Goal: Use online tool/utility: Utilize a website feature to perform a specific function

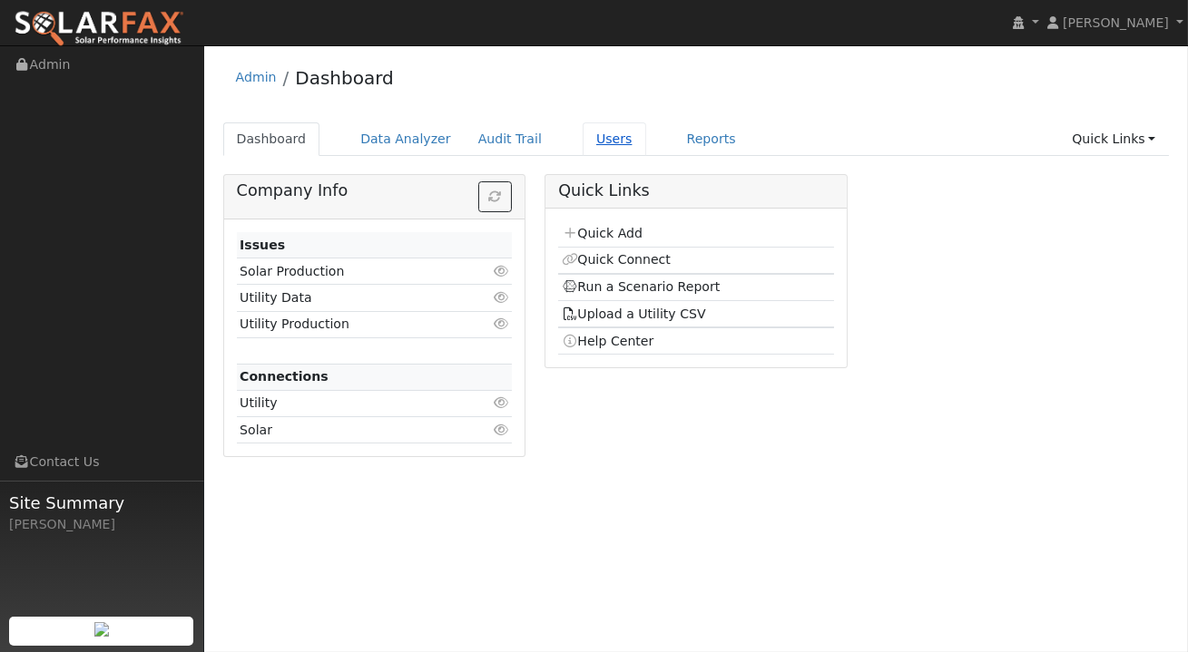
click at [594, 144] on link "Users" at bounding box center [614, 139] width 64 height 34
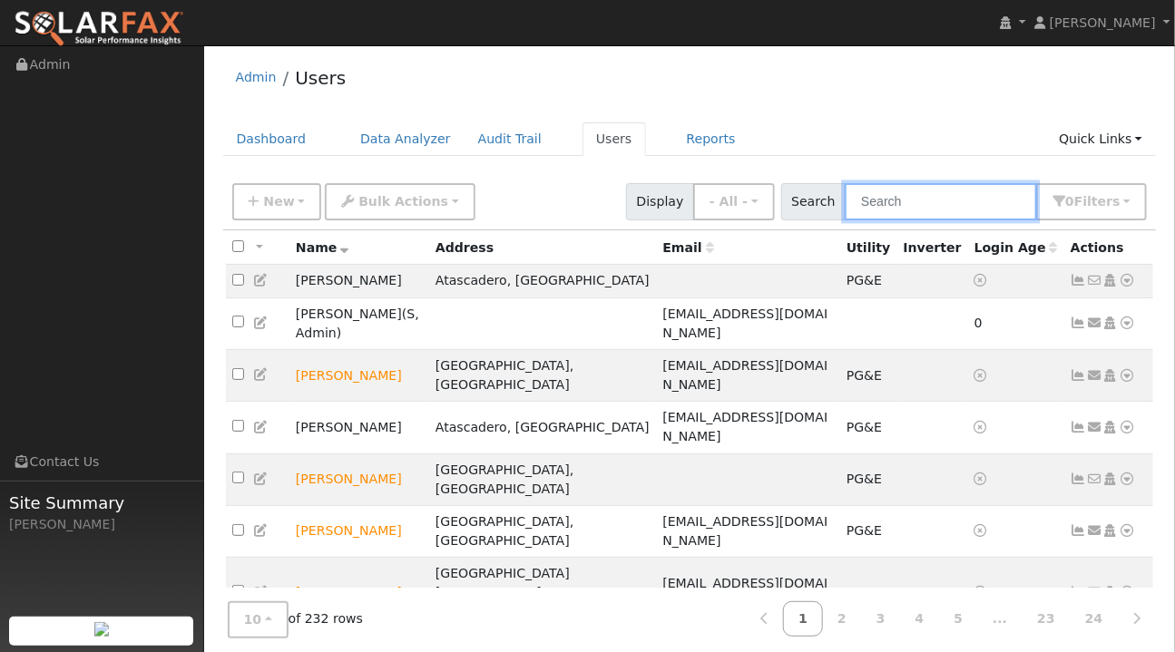
click at [927, 201] on input "text" at bounding box center [941, 201] width 192 height 37
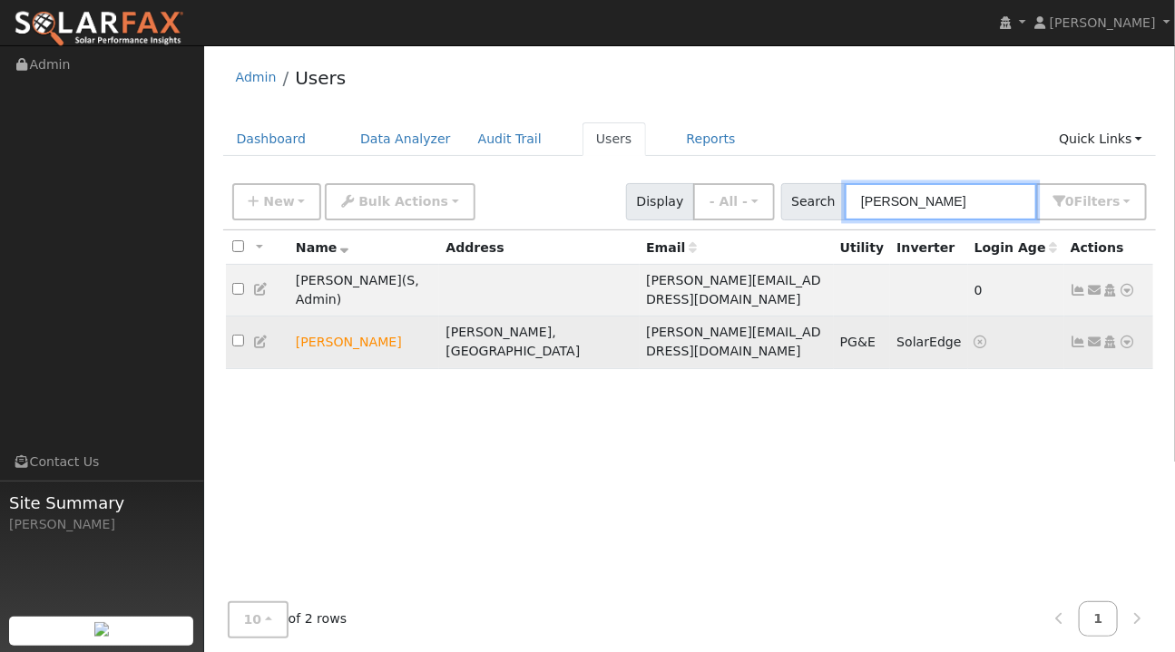
type input "riley"
click at [1127, 336] on icon at bounding box center [1128, 342] width 16 height 13
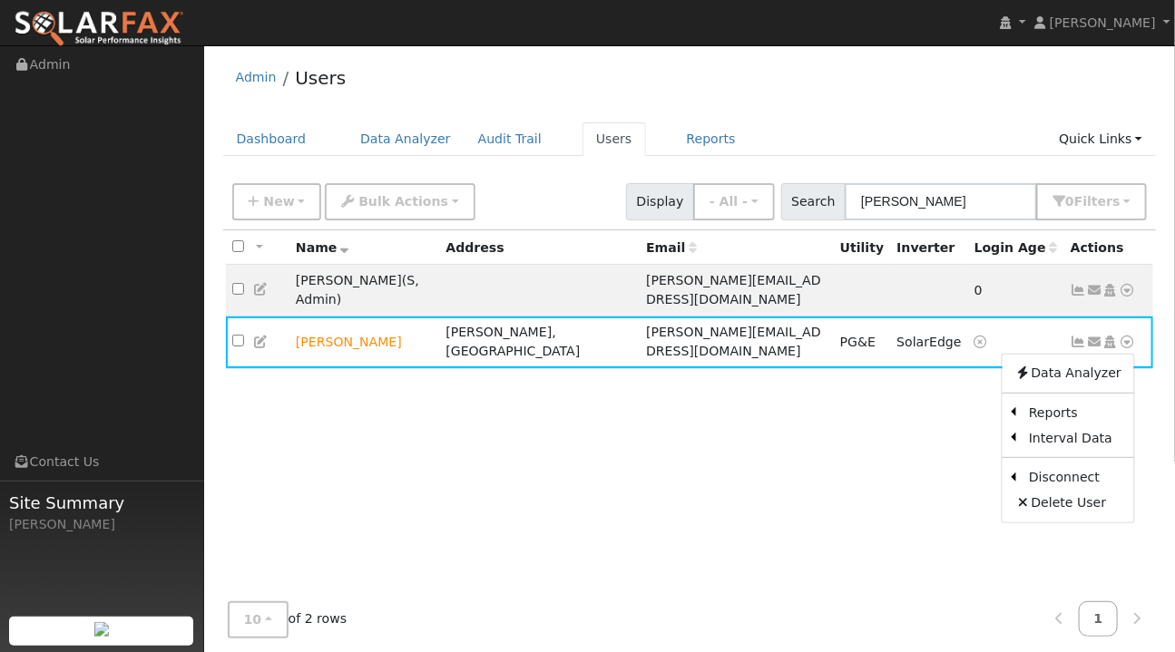
click at [0, 0] on link "Scenario" at bounding box center [0, 0] width 0 height 0
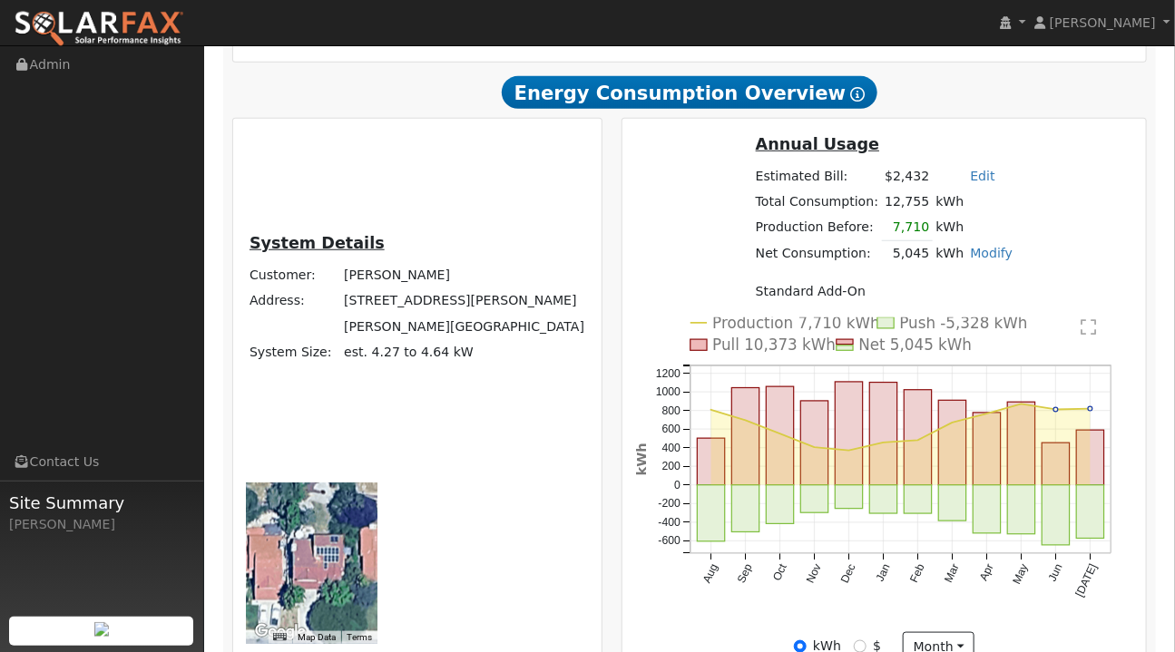
scroll to position [442, 0]
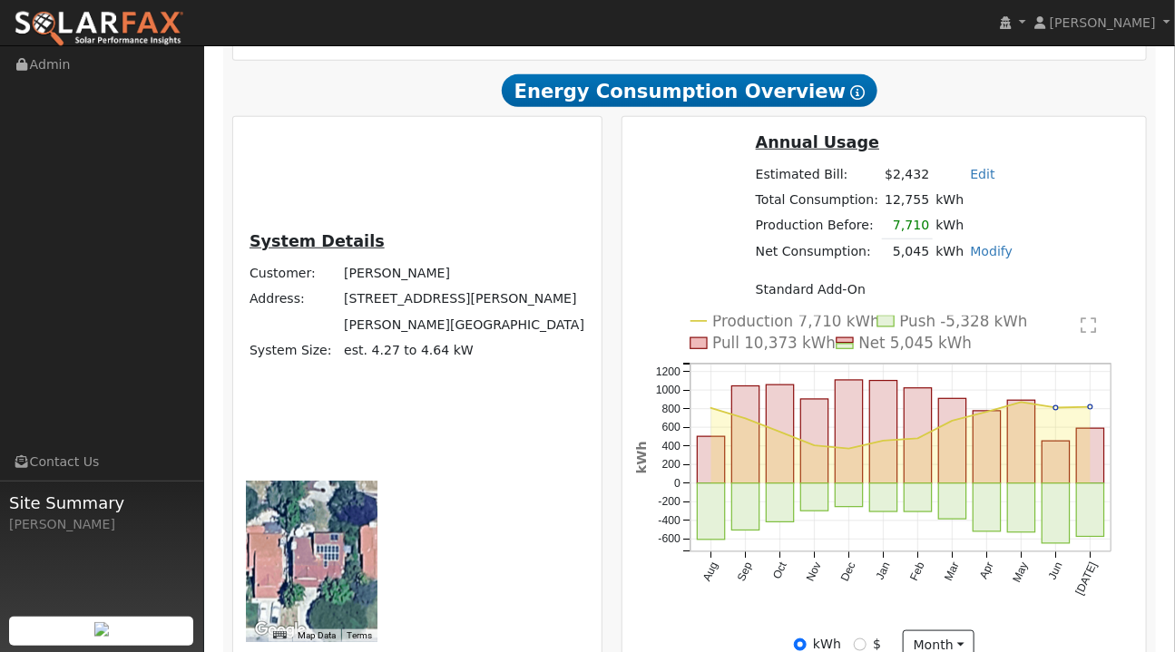
radio input "true"
radio input "false"
drag, startPoint x: 281, startPoint y: 599, endPoint x: 523, endPoint y: 583, distance: 241.8
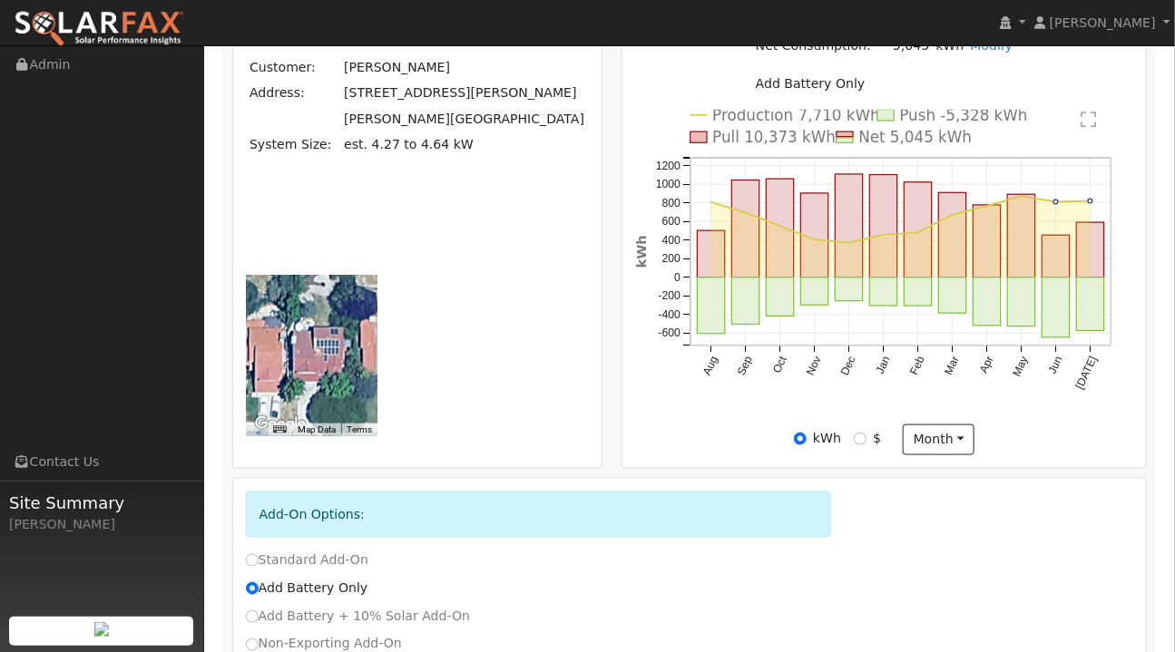
scroll to position [649, 0]
type input "2"
type input "1"
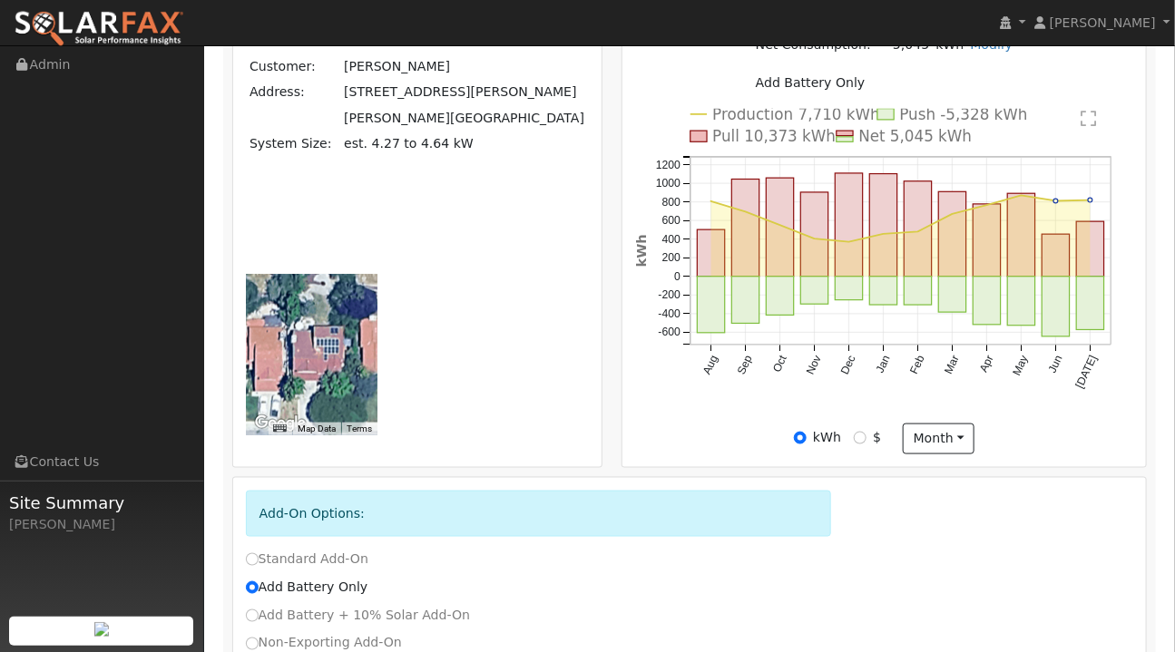
scroll to position [606, 0]
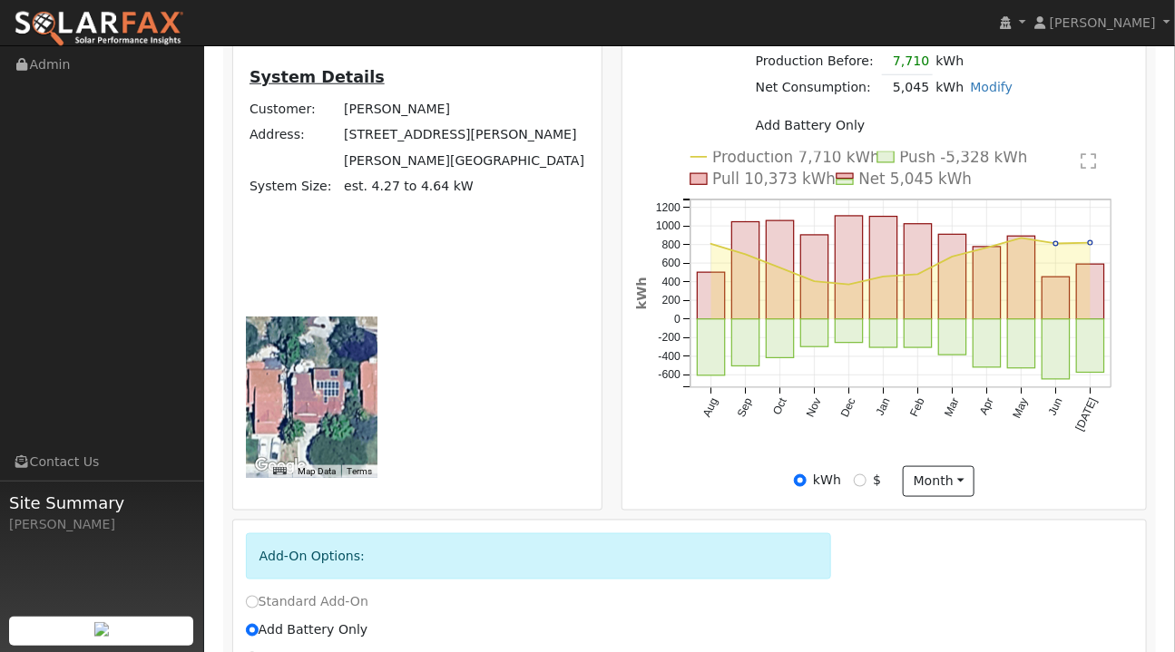
type input "13.5"
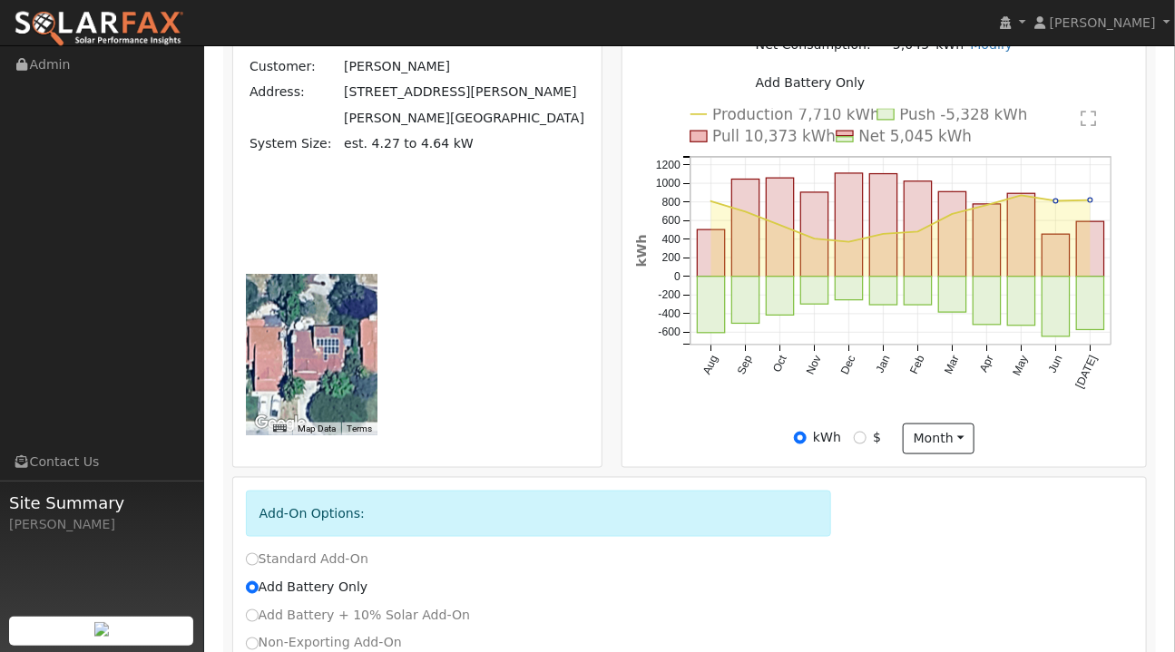
scroll to position [649, 0]
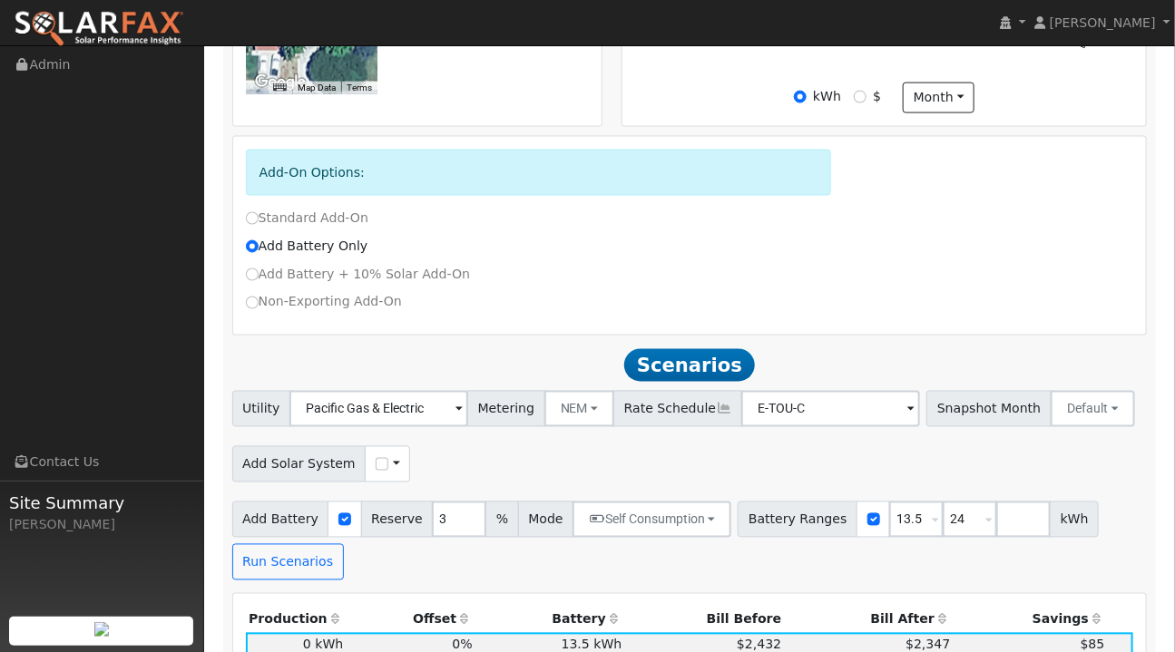
scroll to position [995, 0]
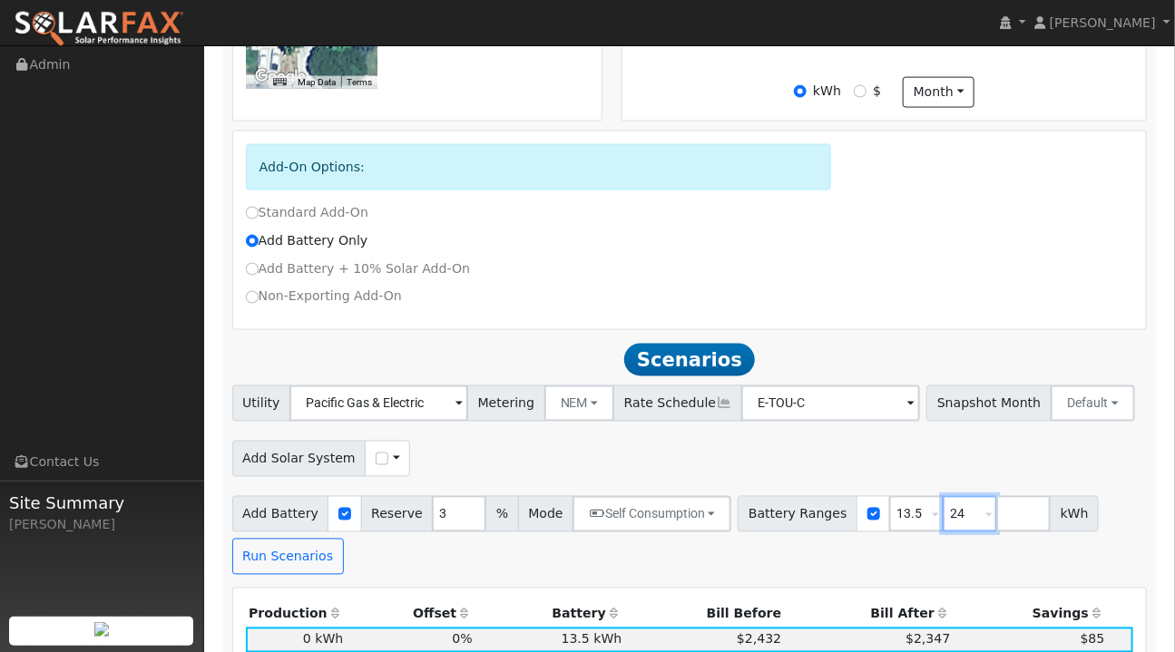
click at [943, 496] on input "24" at bounding box center [970, 514] width 54 height 36
type input "27"
click at [273, 539] on button "Run Scenarios" at bounding box center [288, 557] width 112 height 36
click at [578, 386] on button "NEM" at bounding box center [579, 404] width 71 height 36
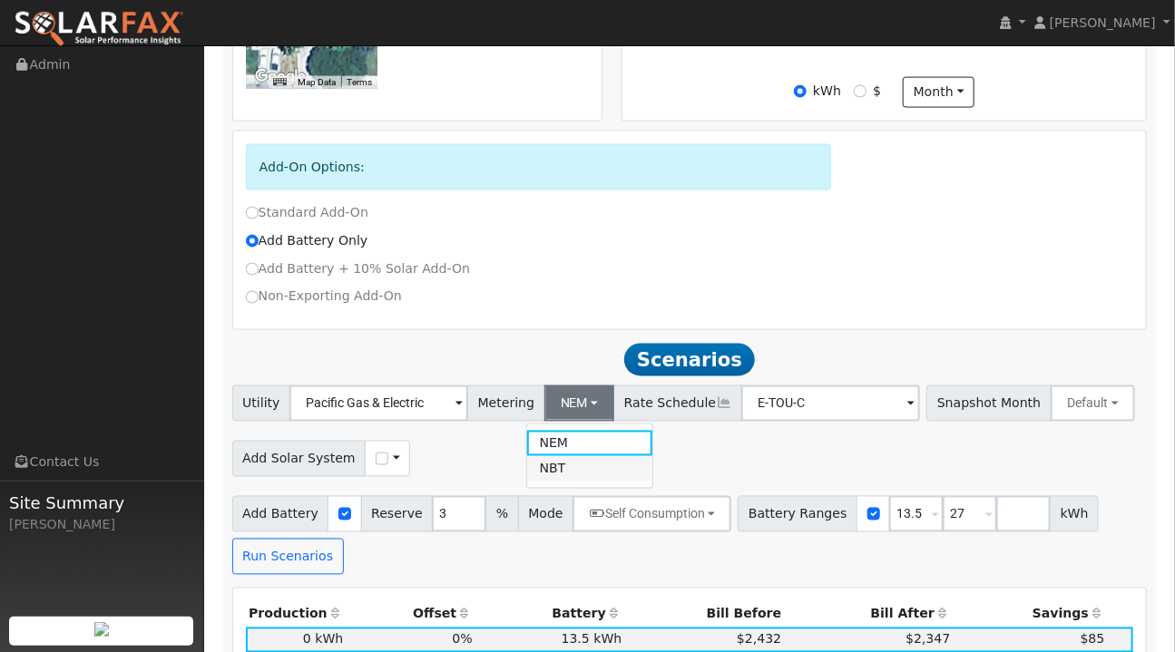
click at [576, 456] on link "NBT" at bounding box center [590, 468] width 126 height 25
type input "E-ELEC"
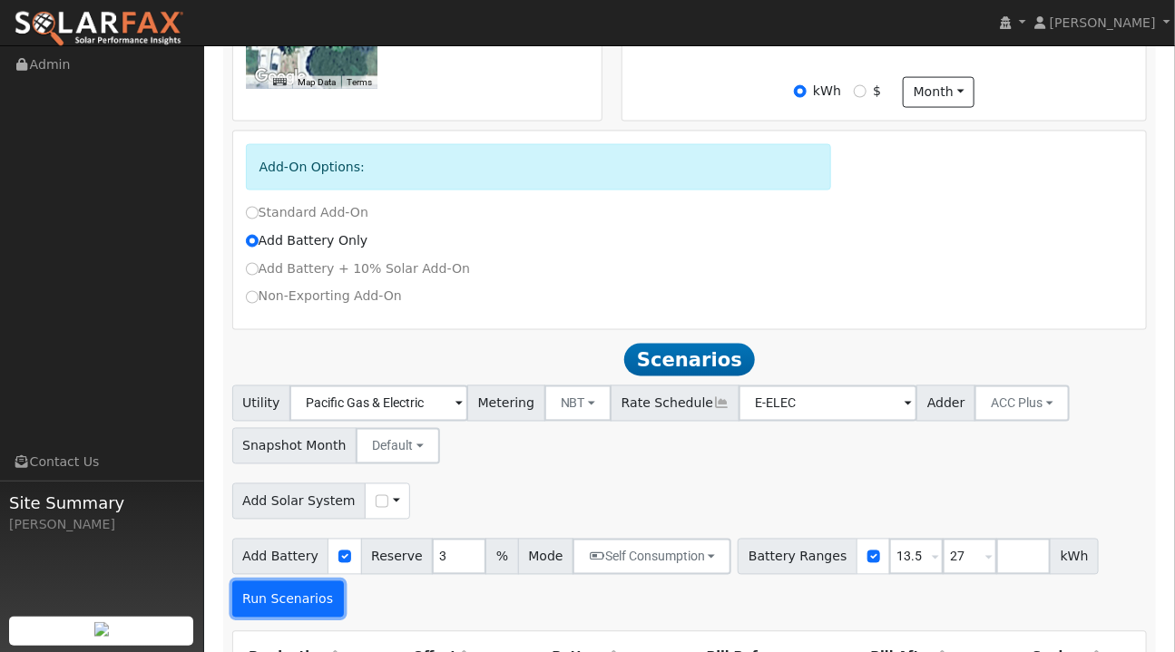
click at [276, 582] on button "Run Scenarios" at bounding box center [288, 600] width 112 height 36
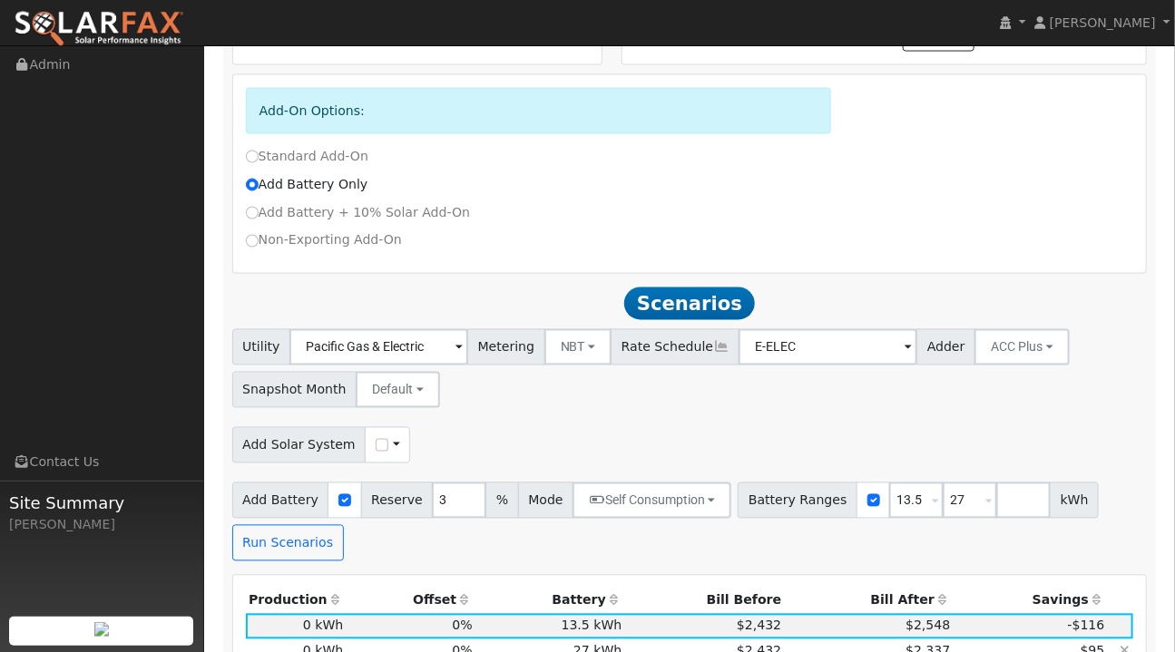
scroll to position [1051, 0]
